Goal: Book appointment/travel/reservation

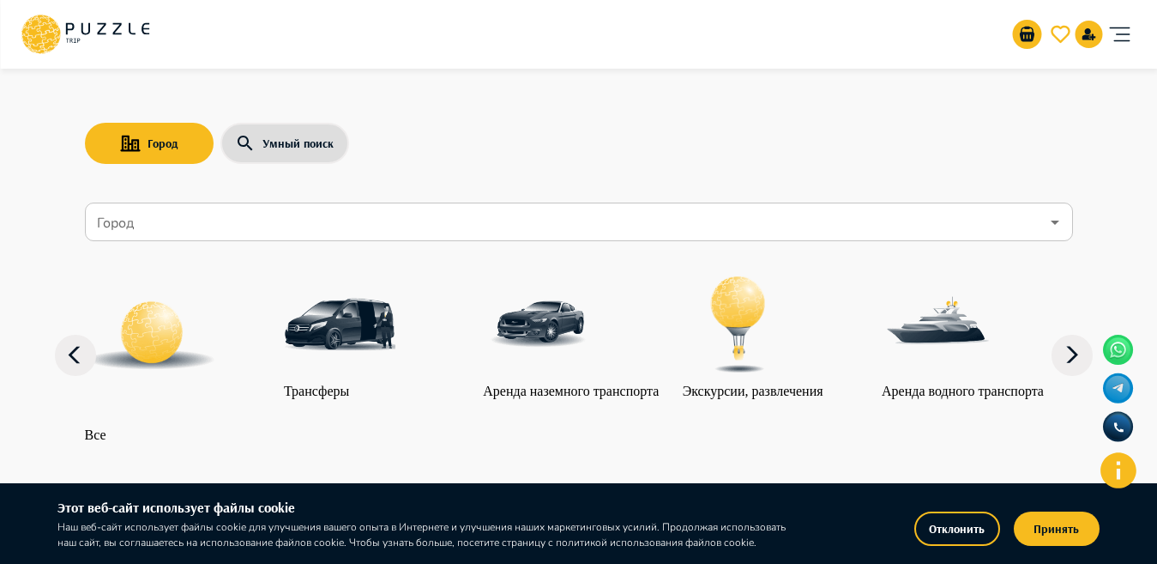
click at [291, 233] on input "Город" at bounding box center [567, 222] width 946 height 33
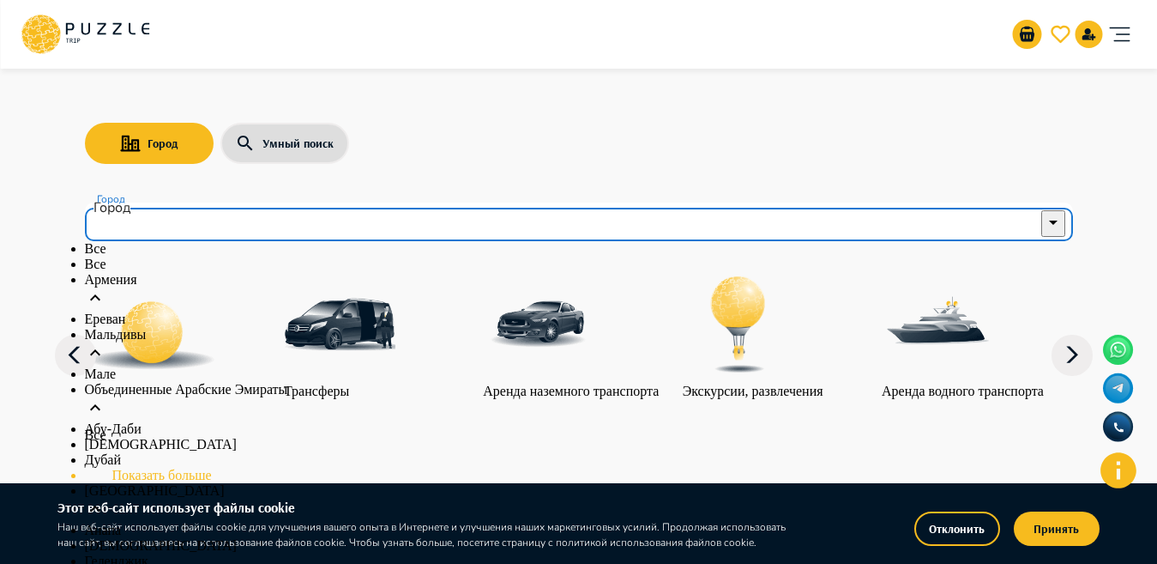
click at [142, 382] on p "Мале" at bounding box center [579, 373] width 988 height 15
type input "****"
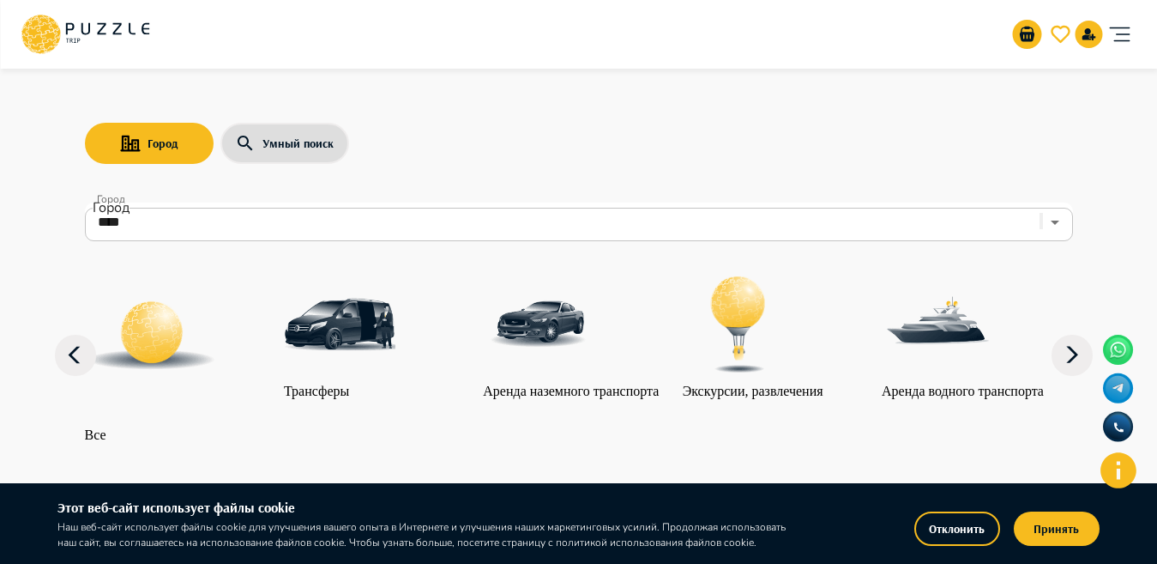
click at [374, 336] on img "category-get_transfer" at bounding box center [340, 325] width 112 height 112
